Goal: Register for event/course

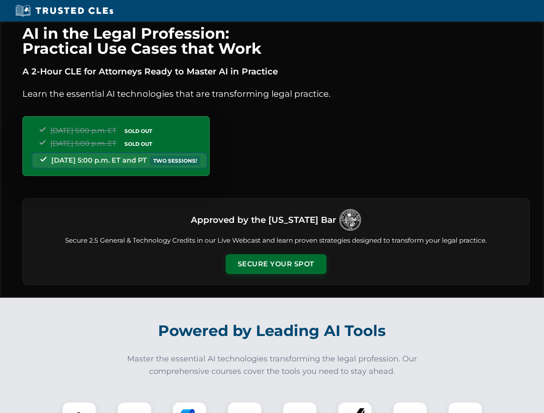
click at [276, 264] on button "Secure Your Spot" at bounding box center [276, 265] width 101 height 20
click at [79, 408] on img at bounding box center [79, 419] width 25 height 25
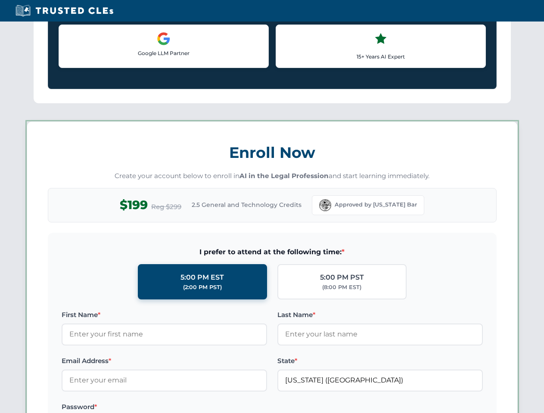
click at [189, 408] on label "Password *" at bounding box center [164, 407] width 205 height 10
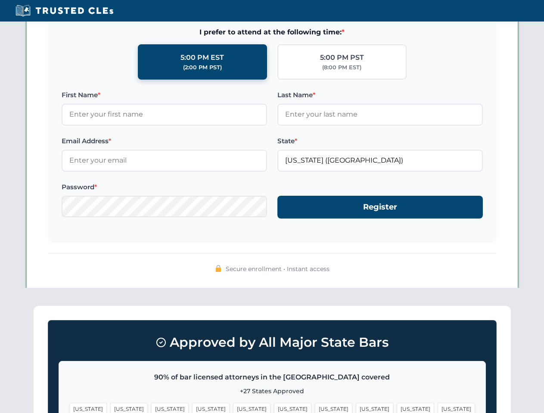
click at [397, 408] on span "[US_STATE]" at bounding box center [415, 409] width 37 height 12
